Goal: Task Accomplishment & Management: Use online tool/utility

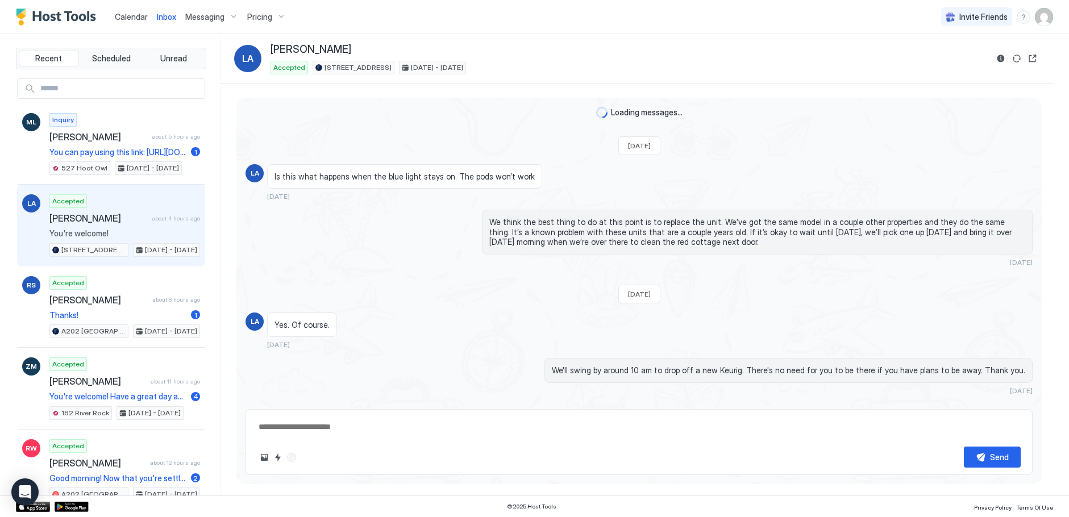
scroll to position [1207, 0]
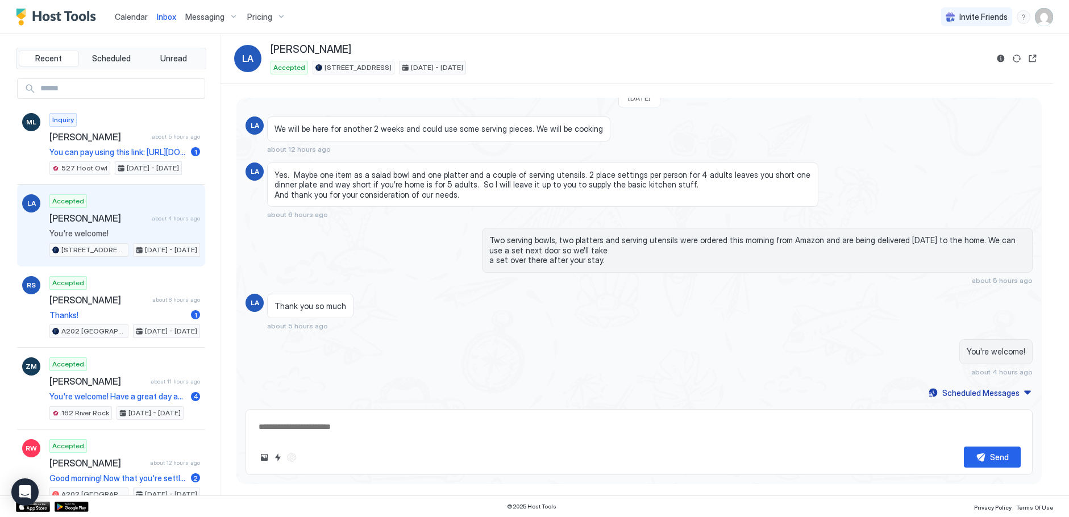
click at [129, 17] on span "Calendar" at bounding box center [131, 17] width 33 height 10
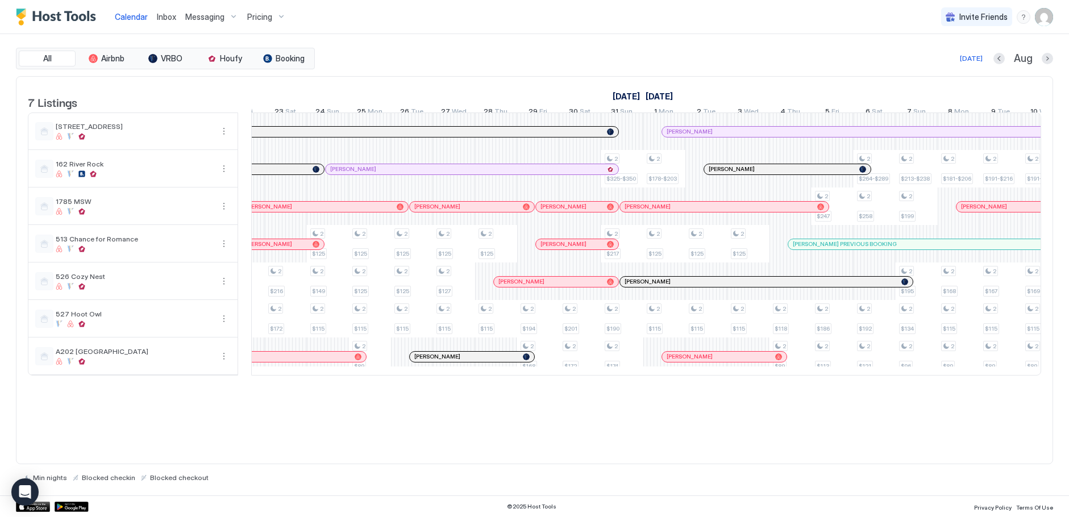
scroll to position [0, 1124]
click at [777, 211] on div at bounding box center [777, 206] width 9 height 9
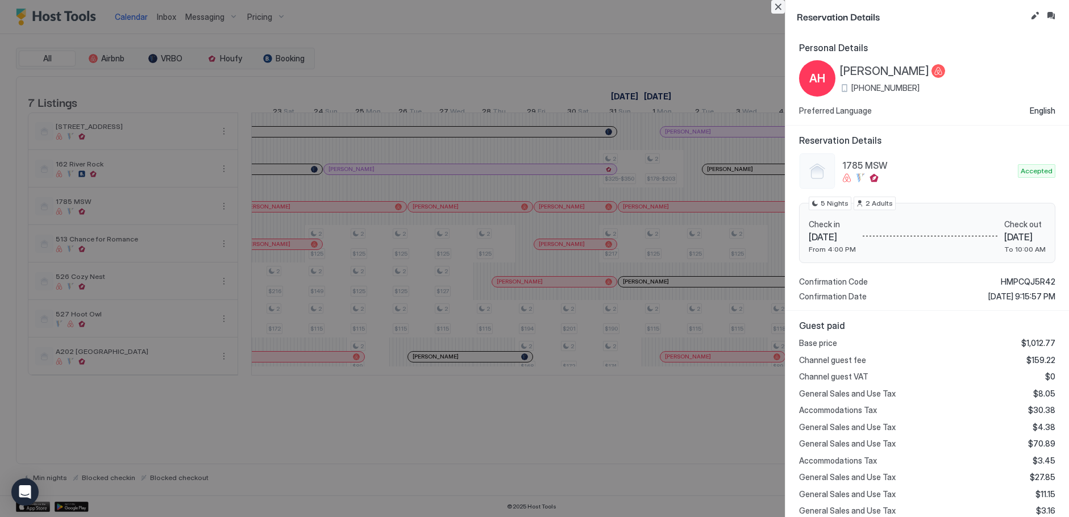
click at [777, 9] on button "Close" at bounding box center [778, 7] width 14 height 14
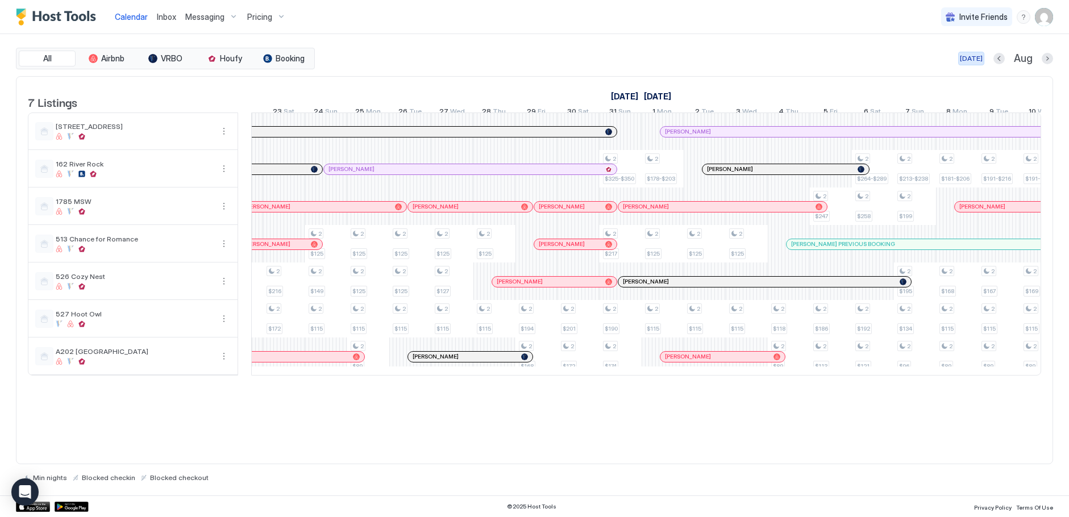
click at [976, 57] on div "[DATE]" at bounding box center [971, 58] width 23 height 10
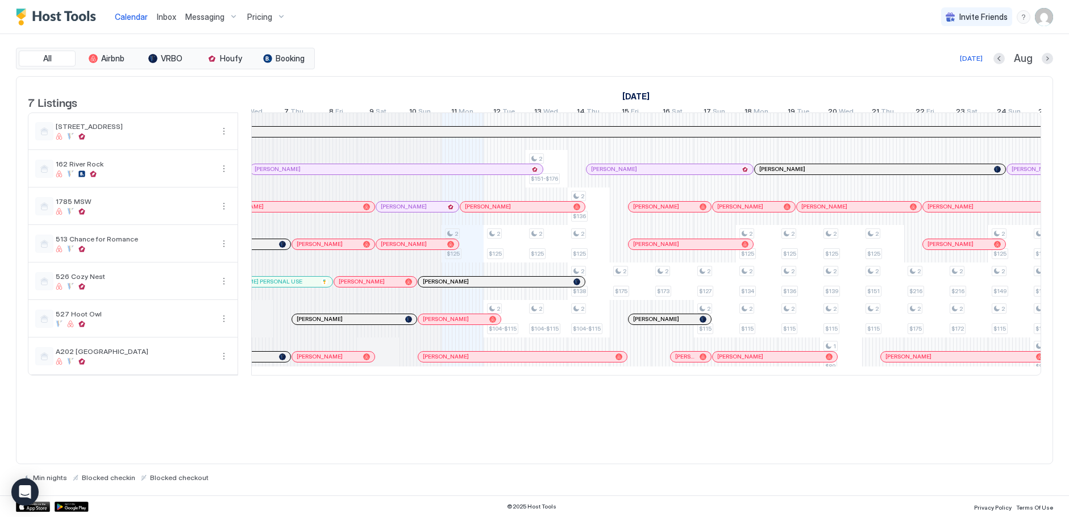
scroll to position [0, 439]
click at [464, 361] on div at bounding box center [463, 356] width 9 height 9
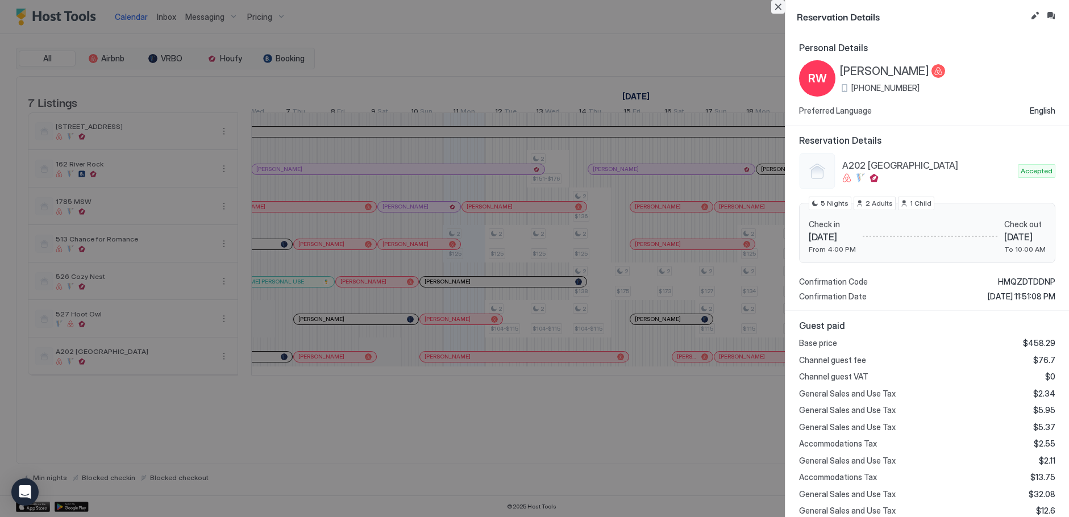
click at [778, 5] on button "Close" at bounding box center [778, 7] width 14 height 14
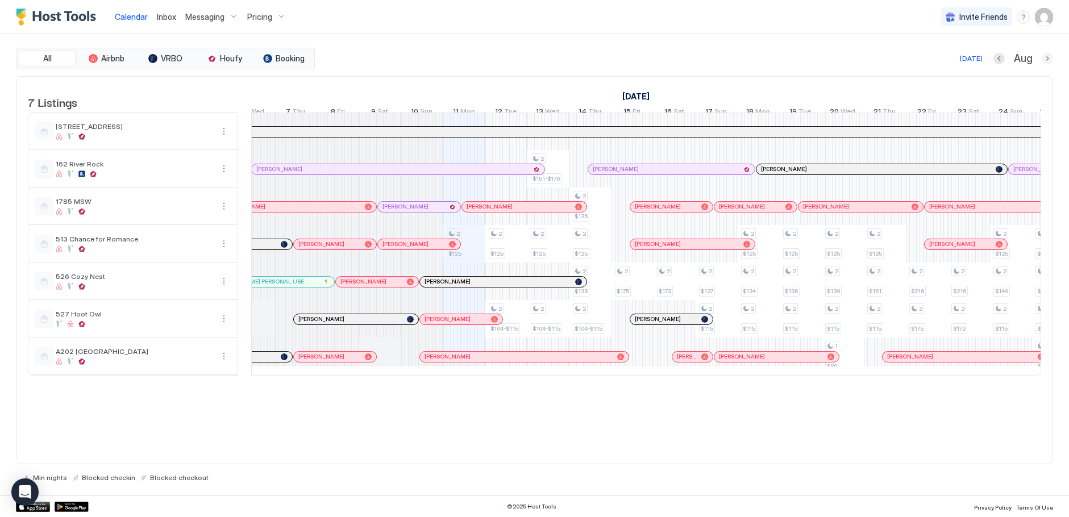
click at [1049, 59] on button "Next month" at bounding box center [1046, 58] width 11 height 11
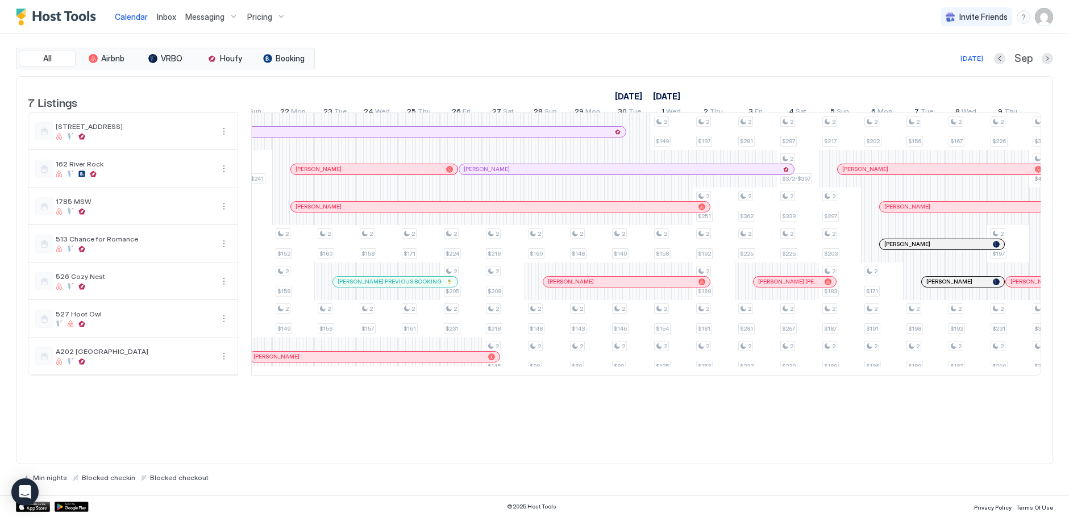
scroll to position [0, 1089]
